Goal: Task Accomplishment & Management: Manage account settings

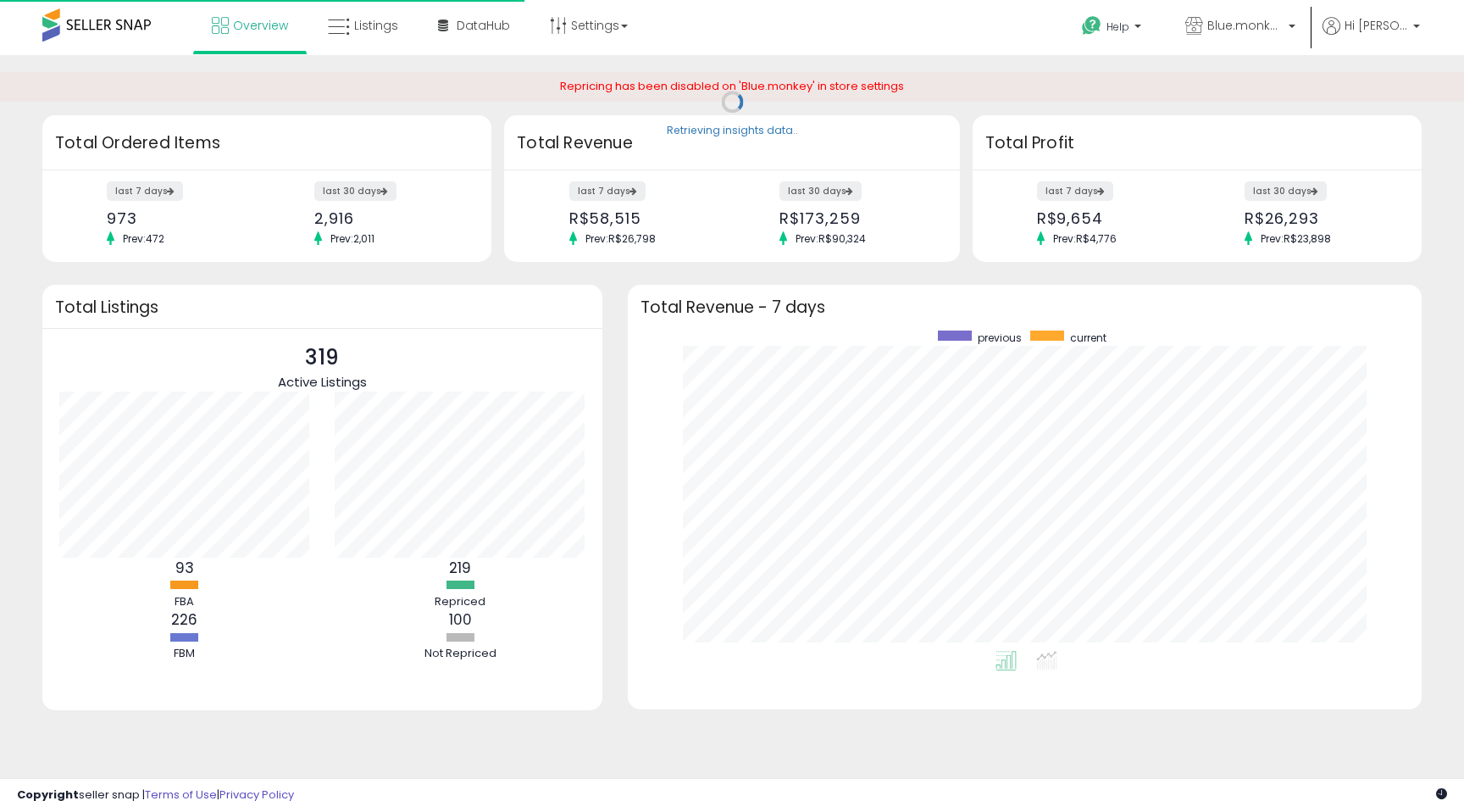
scroll to position [320, 760]
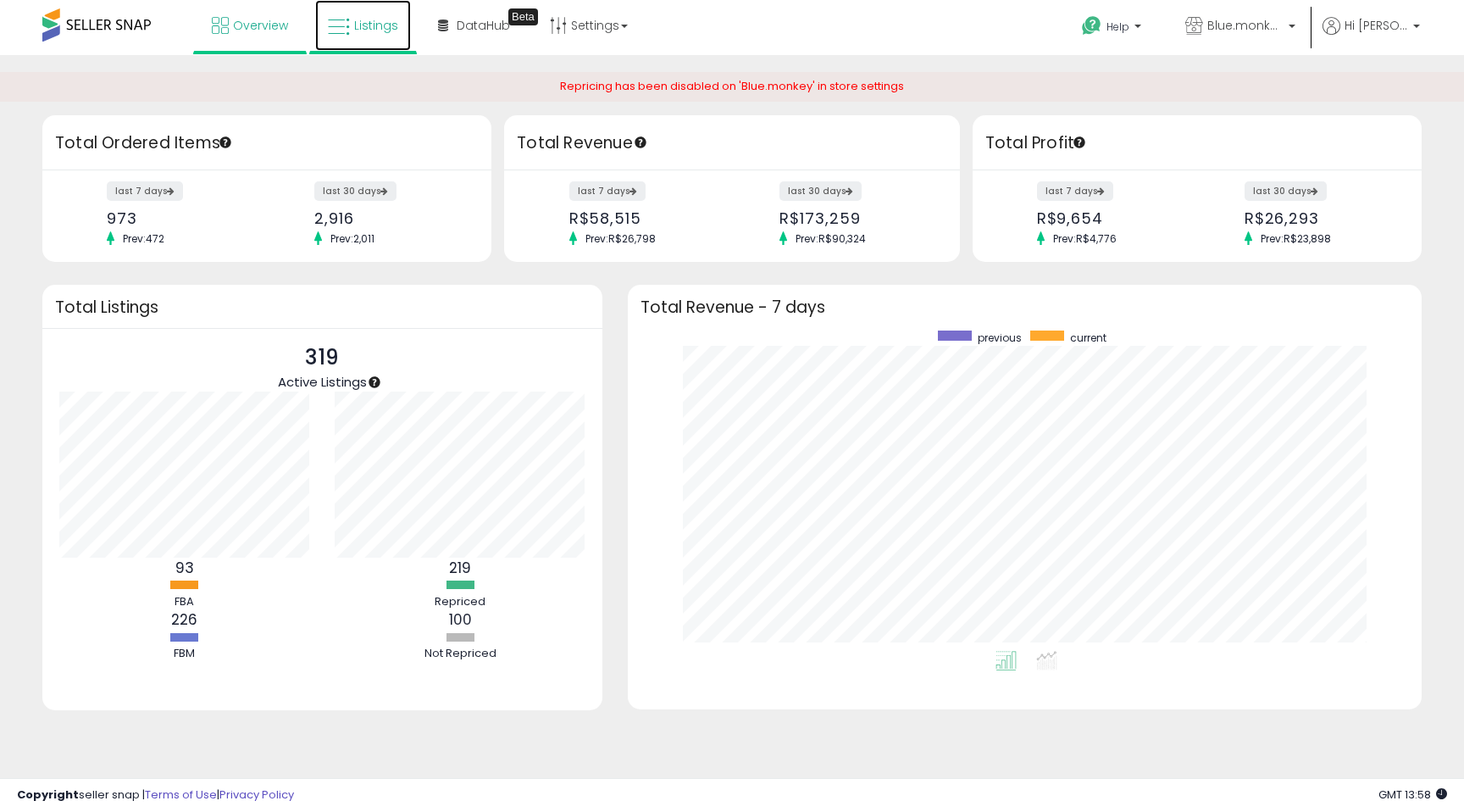
click at [321, 31] on link "Listings" at bounding box center [363, 25] width 95 height 51
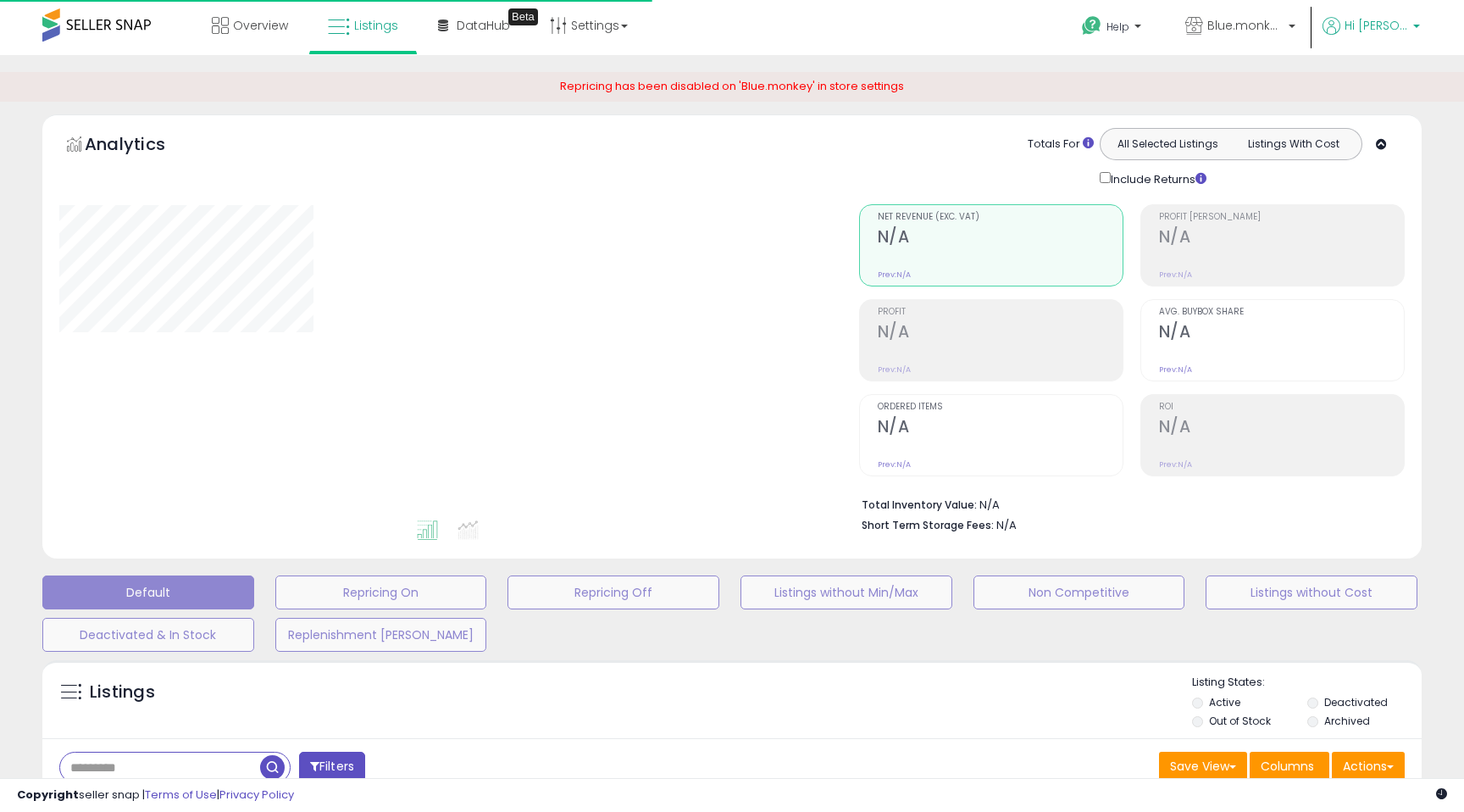
click at [1404, 20] on span "Hi [PERSON_NAME]" at bounding box center [1377, 25] width 64 height 17
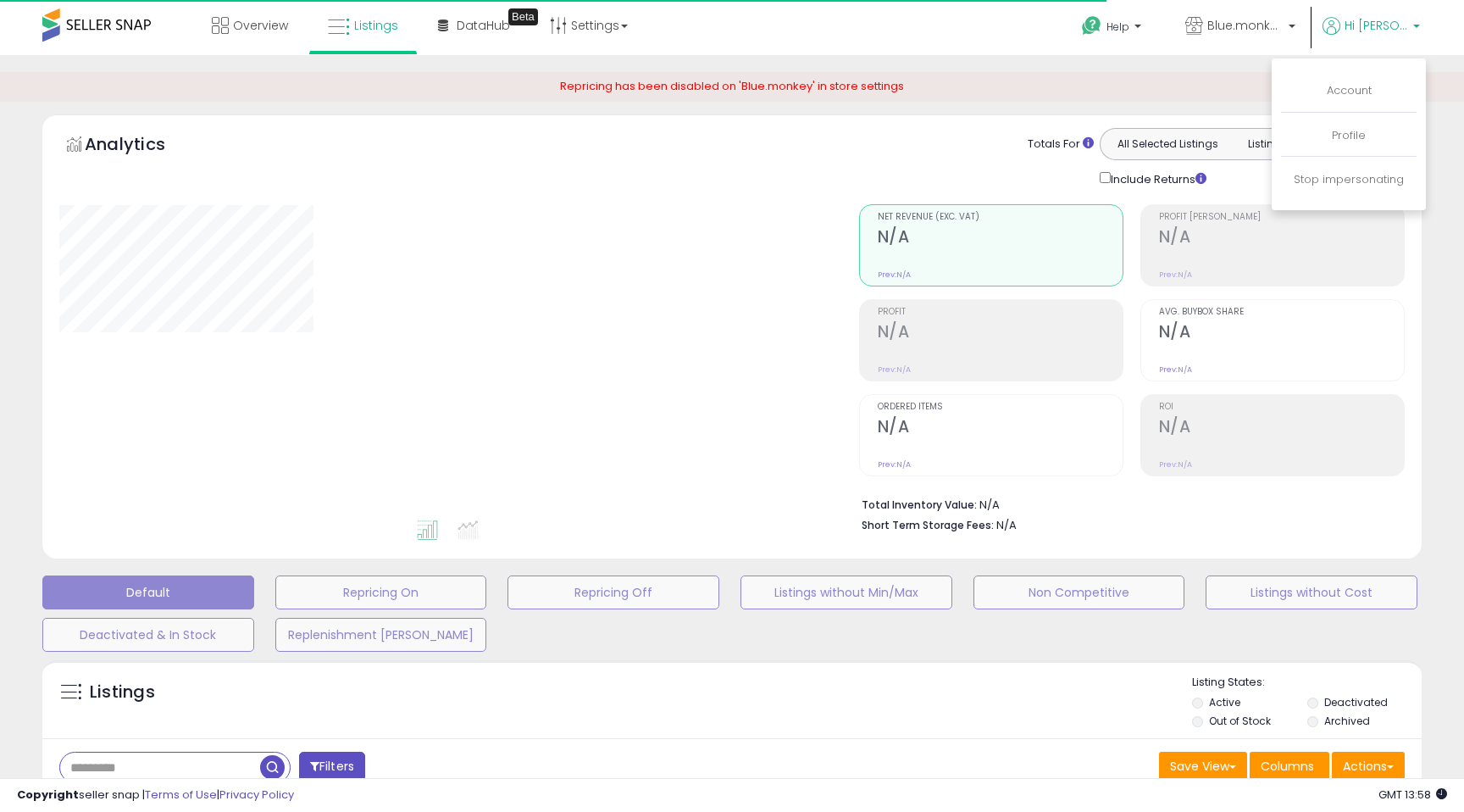
click at [1333, 99] on li "Account" at bounding box center [1349, 91] width 135 height 43
click at [1339, 87] on link "Account" at bounding box center [1349, 90] width 45 height 16
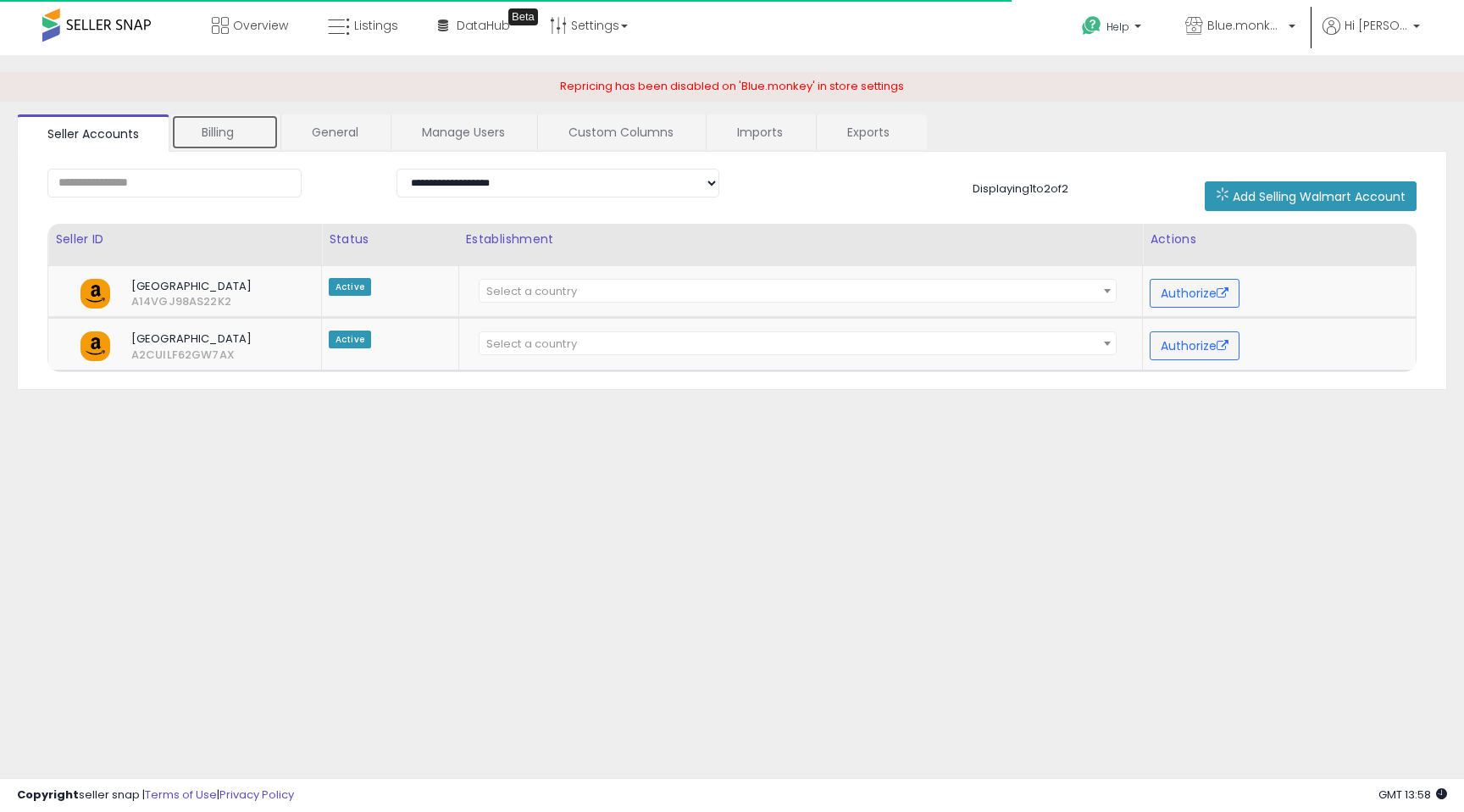
click at [262, 128] on link "Billing" at bounding box center [225, 132] width 107 height 36
